Goal: Use online tool/utility

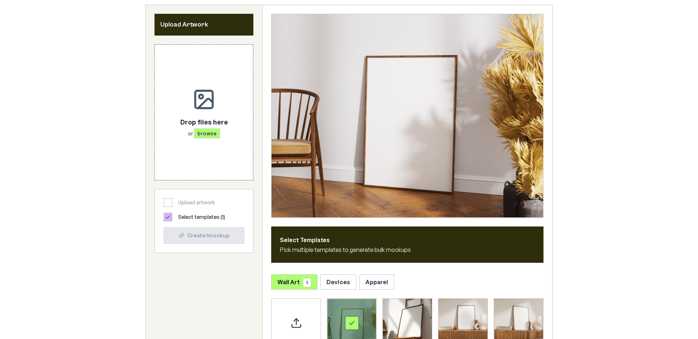
scroll to position [132, 0]
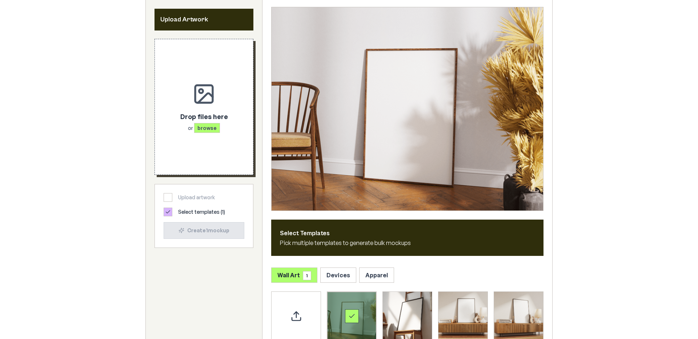
click at [219, 142] on div "Drop files here or browse" at bounding box center [203, 107] width 75 height 112
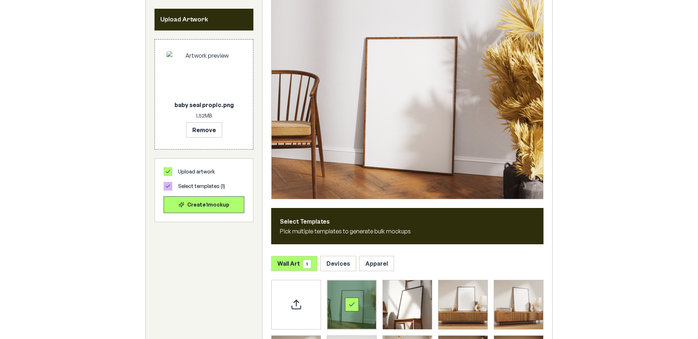
scroll to position [148, 0]
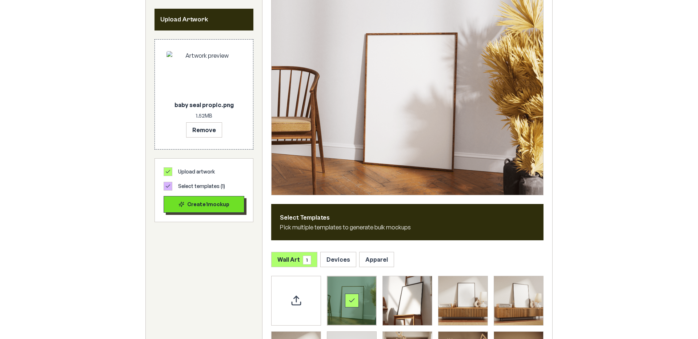
click at [216, 204] on div "Create 1 mockup" at bounding box center [204, 204] width 68 height 7
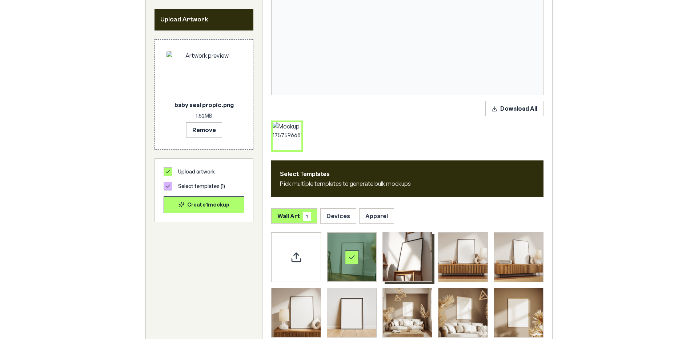
scroll to position [223, 0]
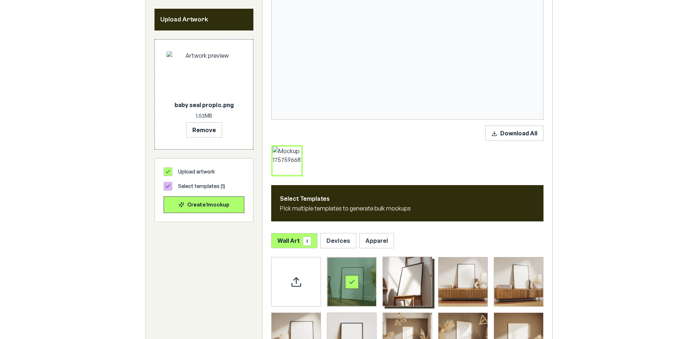
click at [416, 286] on img "Select template Framed Poster 2" at bounding box center [407, 281] width 49 height 49
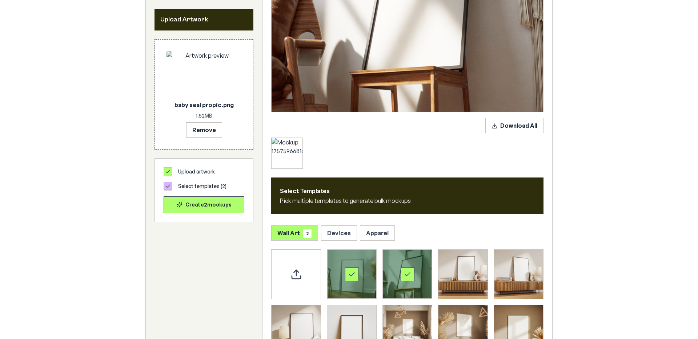
scroll to position [241, 0]
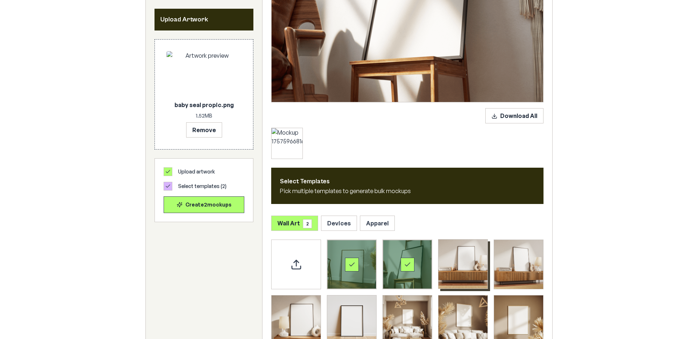
click at [461, 273] on img "Select template Framed Poster 3" at bounding box center [462, 264] width 49 height 49
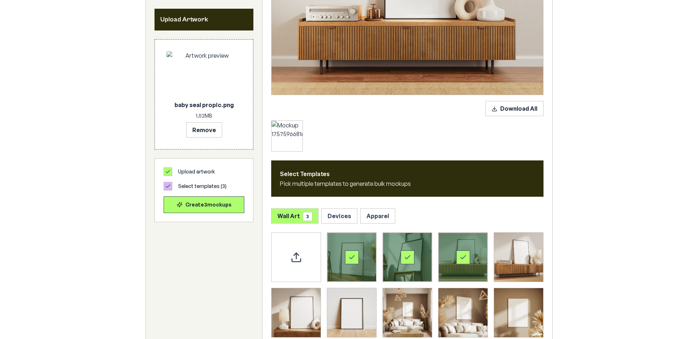
scroll to position [302, 0]
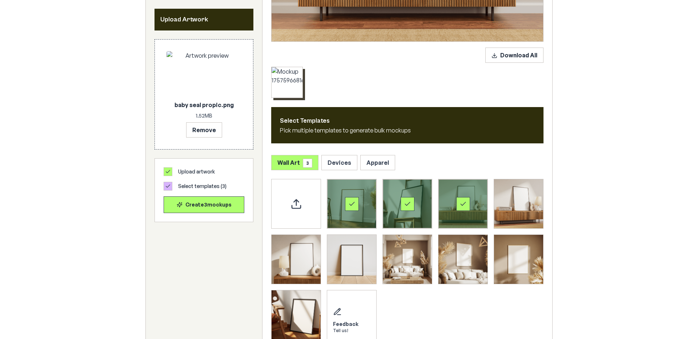
click at [279, 92] on div at bounding box center [286, 82] width 31 height 31
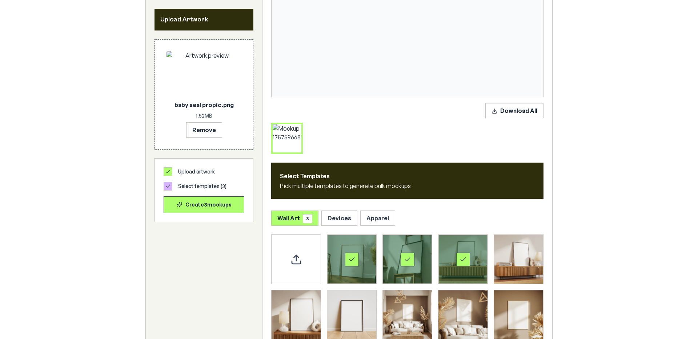
scroll to position [245, 0]
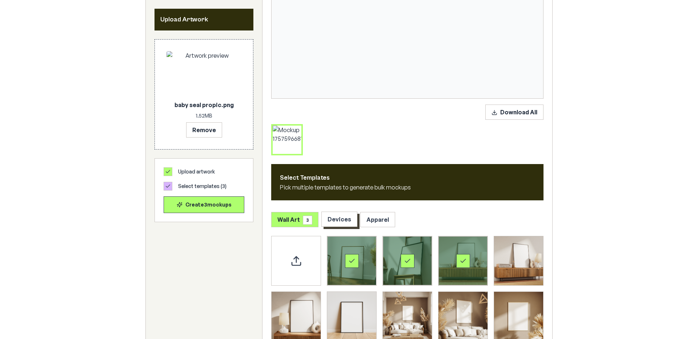
click at [343, 216] on button "Devices" at bounding box center [339, 219] width 36 height 15
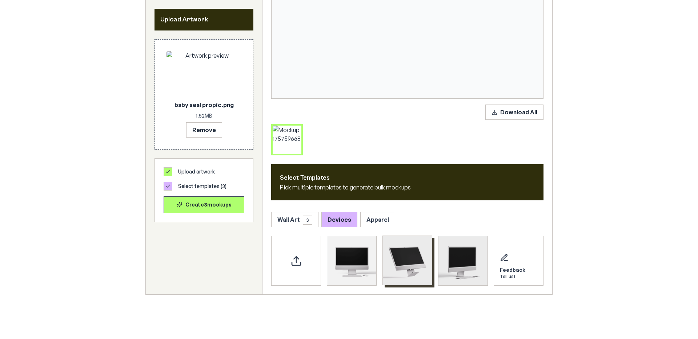
click at [404, 266] on img "Select template iMac Mockup 2" at bounding box center [407, 260] width 49 height 49
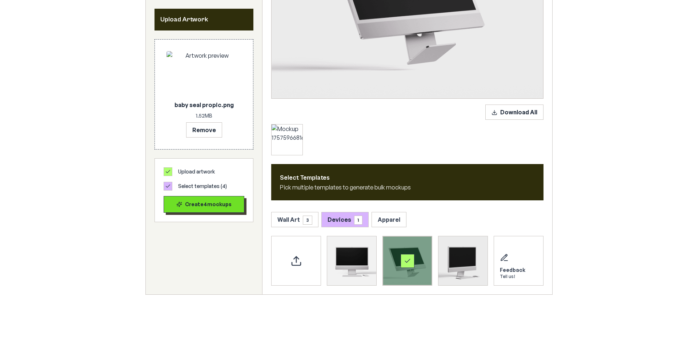
click at [198, 202] on div "Create 4 mockup s" at bounding box center [204, 204] width 68 height 7
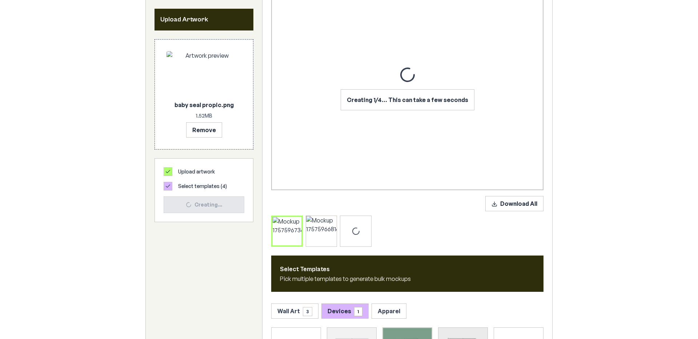
scroll to position [154, 0]
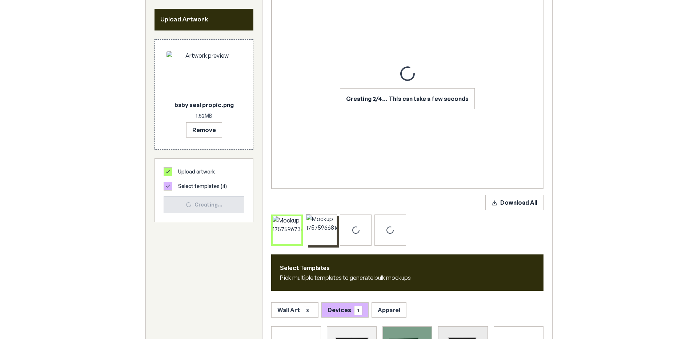
click at [316, 244] on div at bounding box center [321, 230] width 31 height 31
click at [296, 244] on div at bounding box center [286, 230] width 31 height 31
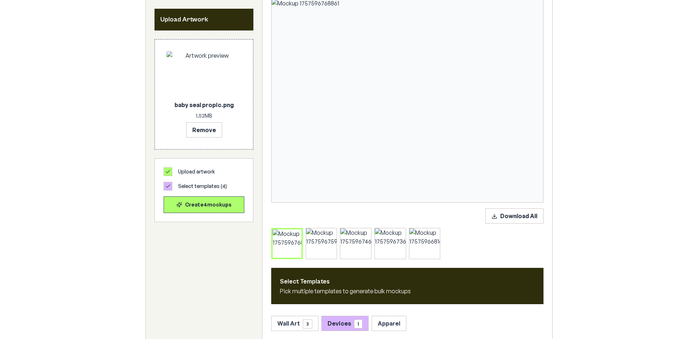
scroll to position [138, 0]
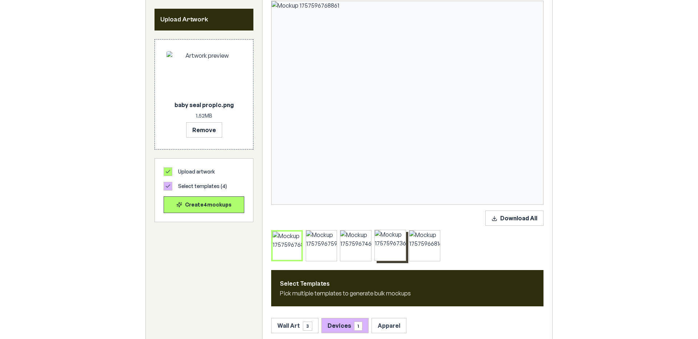
click at [379, 234] on div at bounding box center [390, 245] width 31 height 31
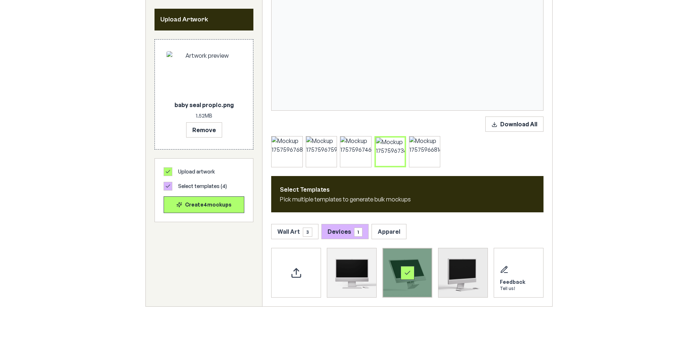
scroll to position [232, 0]
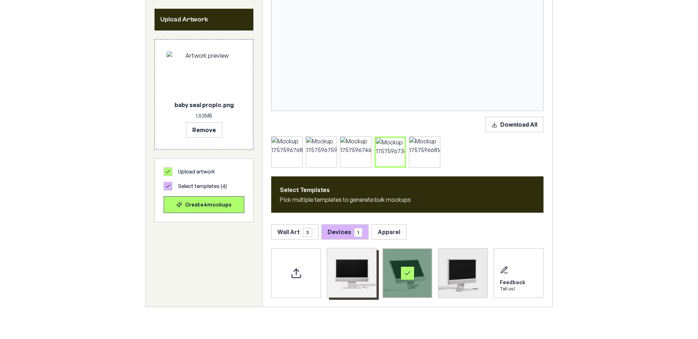
click at [366, 264] on img "Select template iMac Mockup 1" at bounding box center [351, 273] width 49 height 49
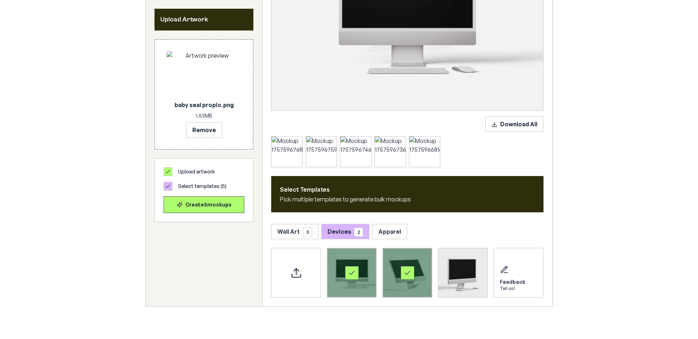
click at [366, 264] on div "Select template iMac Mockup 1" at bounding box center [351, 273] width 49 height 49
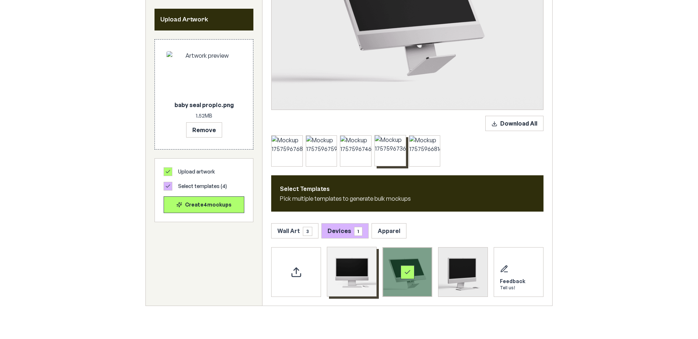
scroll to position [235, 0]
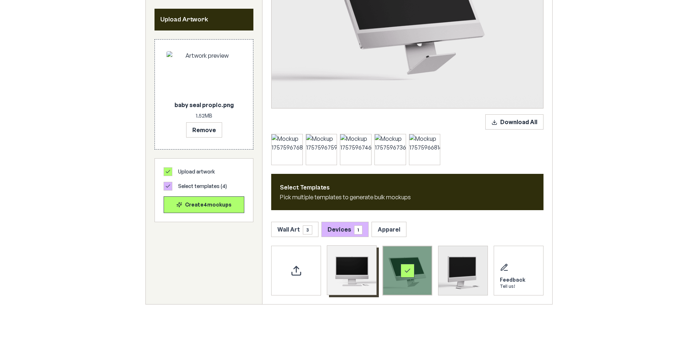
click at [410, 265] on div "Select template iMac Mockup 2" at bounding box center [407, 271] width 14 height 14
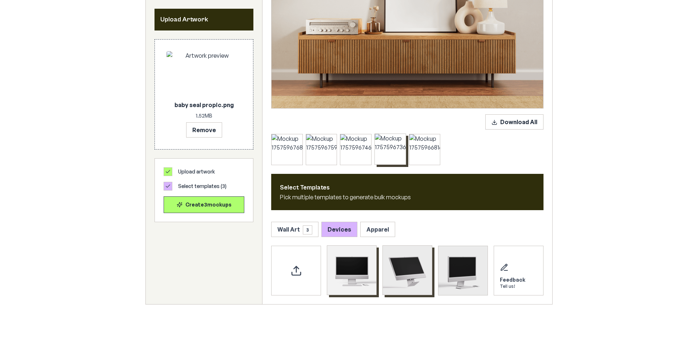
click at [394, 162] on div at bounding box center [390, 149] width 31 height 31
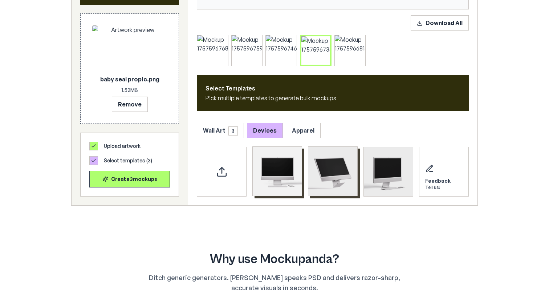
scroll to position [318, 0]
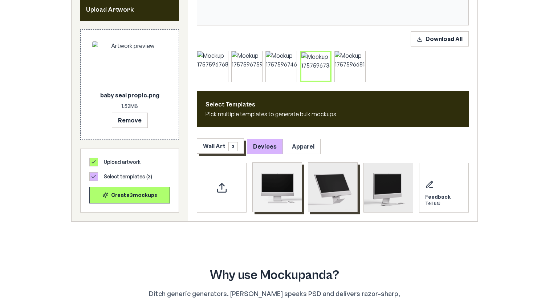
click at [213, 148] on button "Wall Art 3" at bounding box center [220, 145] width 47 height 15
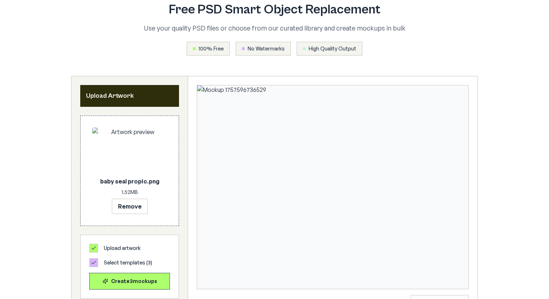
scroll to position [0, 0]
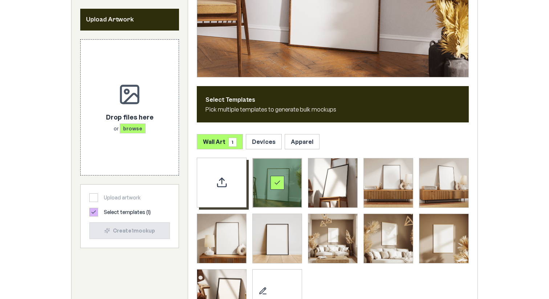
scroll to position [265, 0]
